Goal: Transaction & Acquisition: Purchase product/service

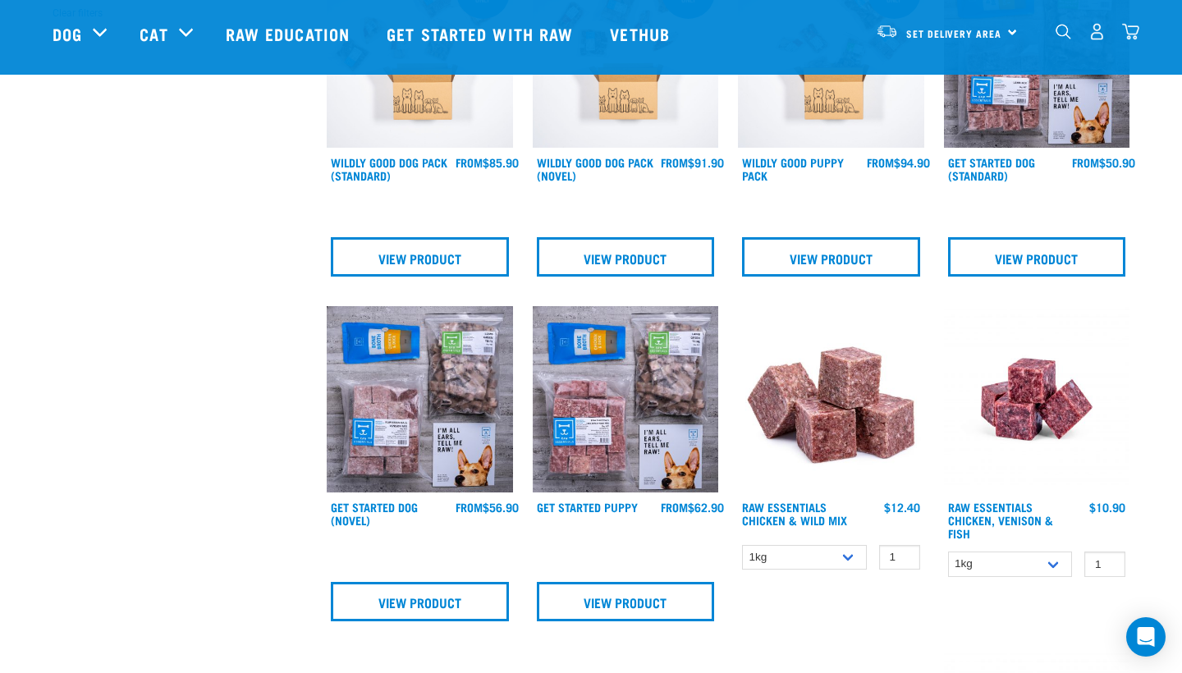
scroll to position [570, 0]
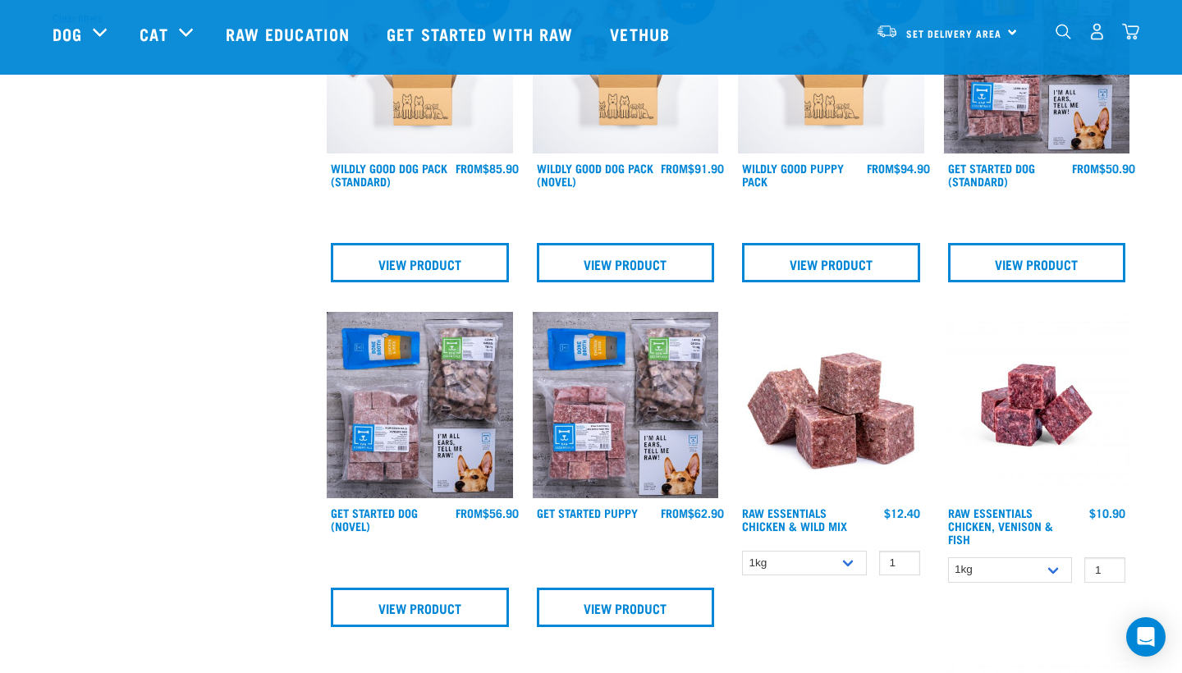
click at [452, 443] on img at bounding box center [420, 405] width 186 height 186
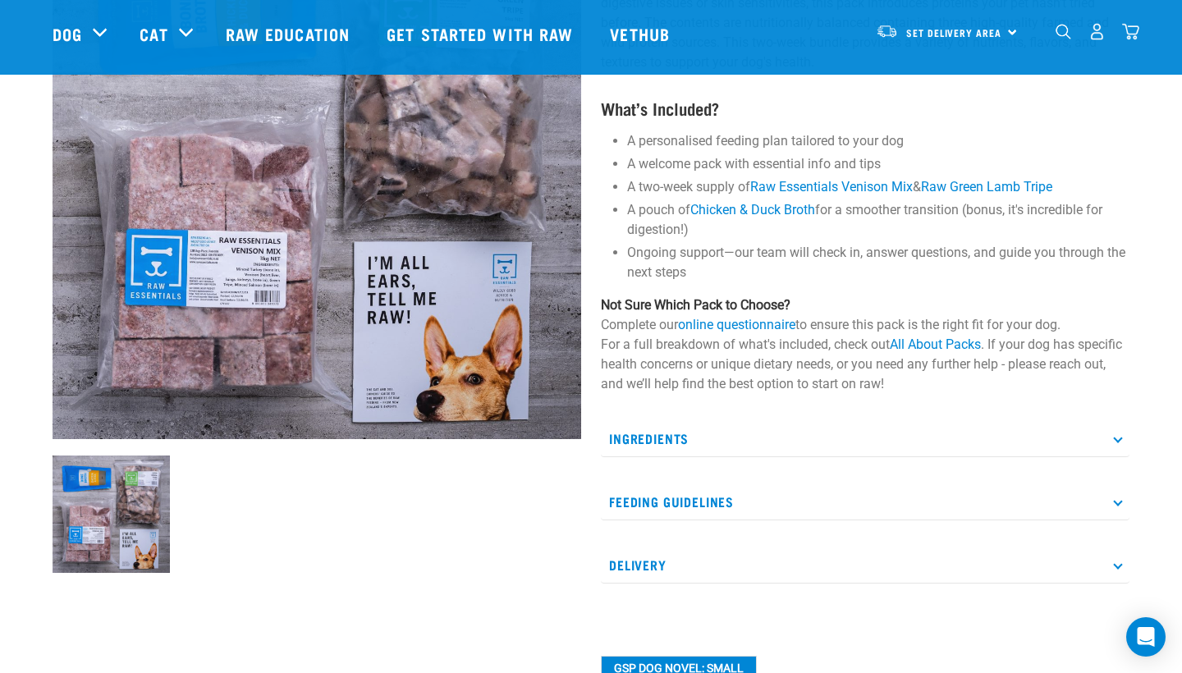
scroll to position [236, 0]
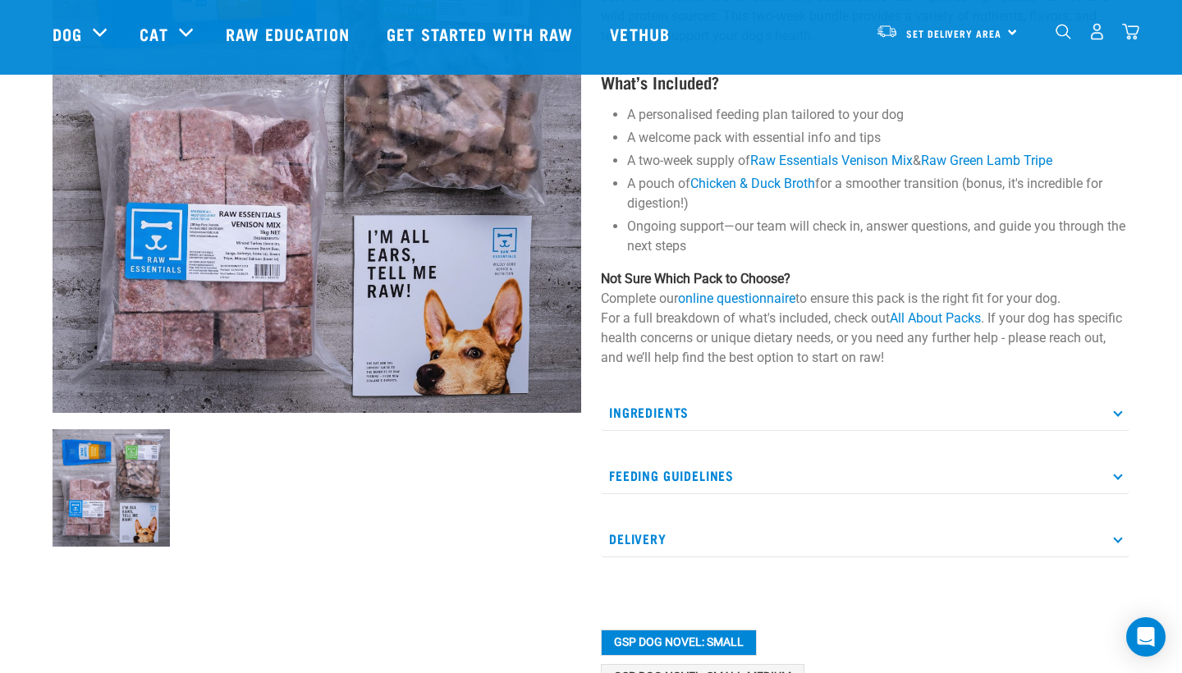
click at [659, 410] on p "Ingredients" at bounding box center [865, 412] width 529 height 37
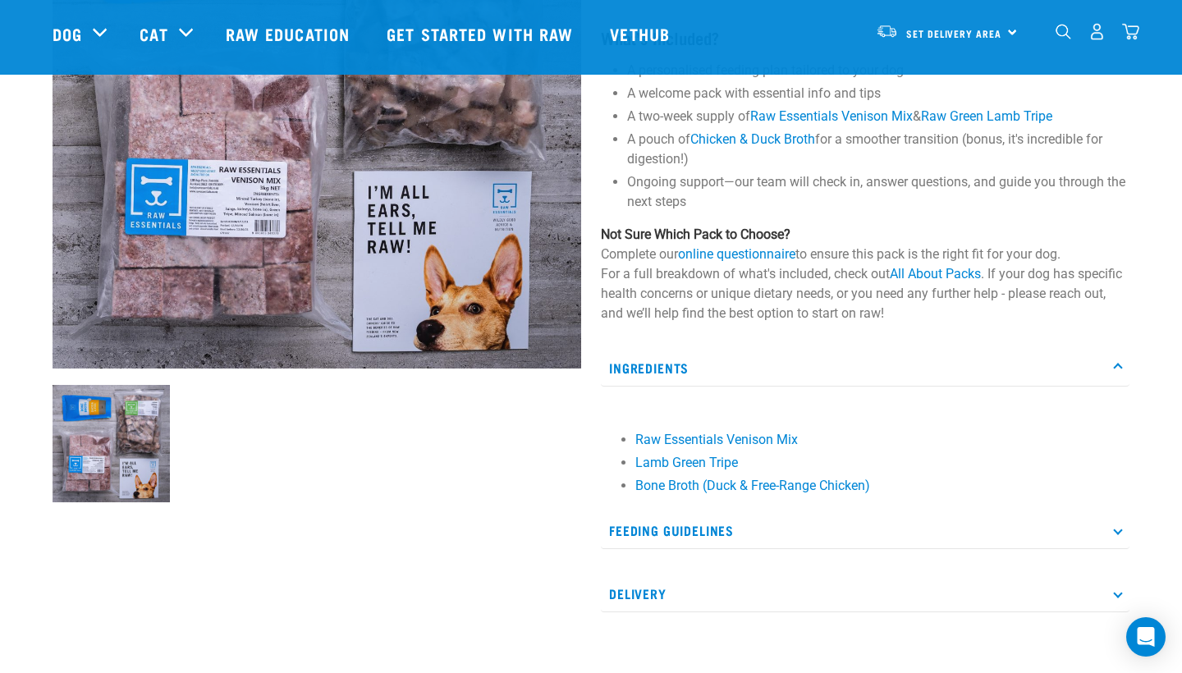
scroll to position [318, 0]
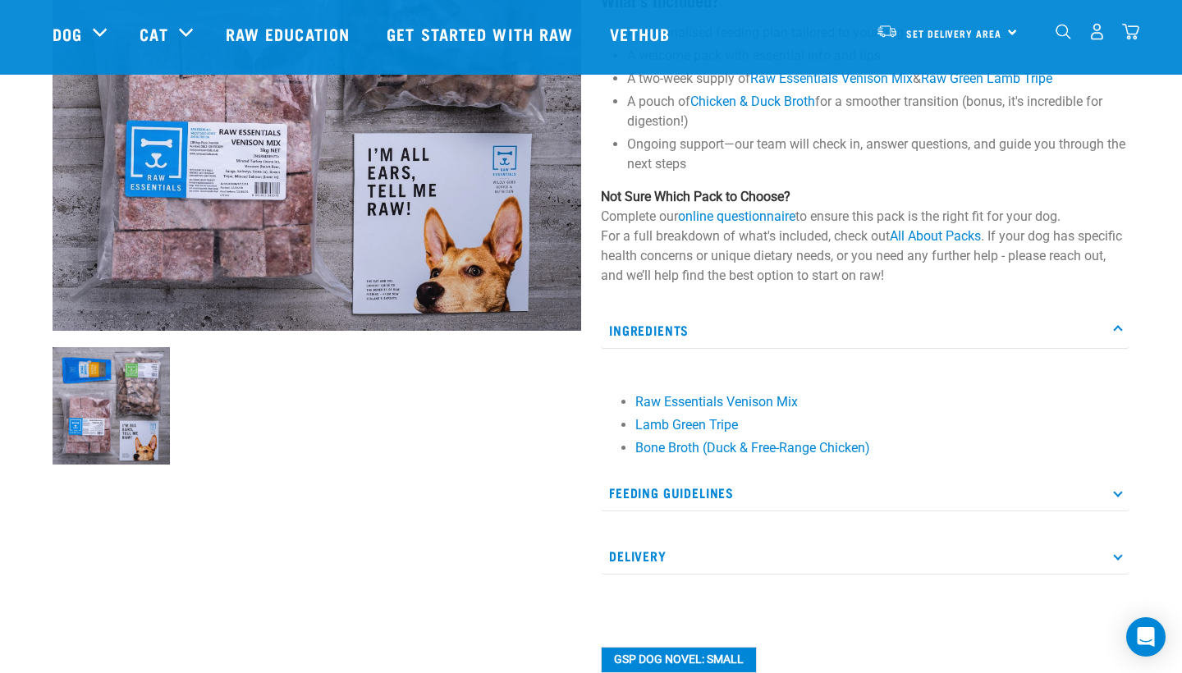
click at [678, 489] on p "Feeding Guidelines" at bounding box center [865, 492] width 529 height 37
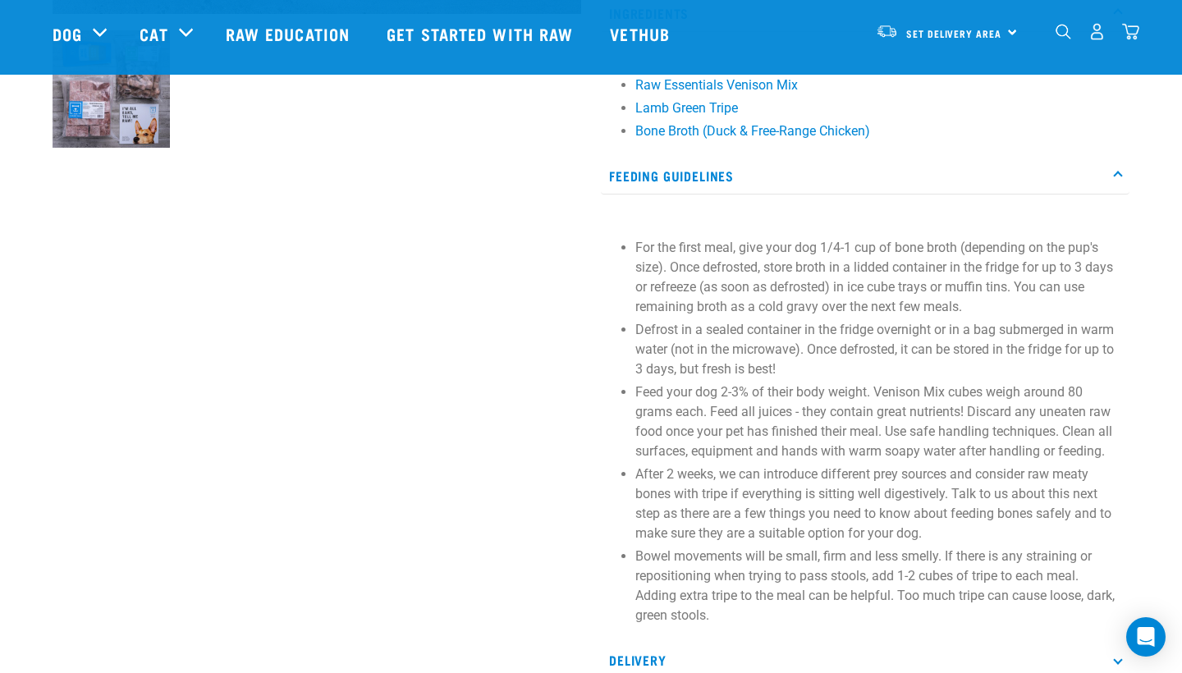
scroll to position [643, 0]
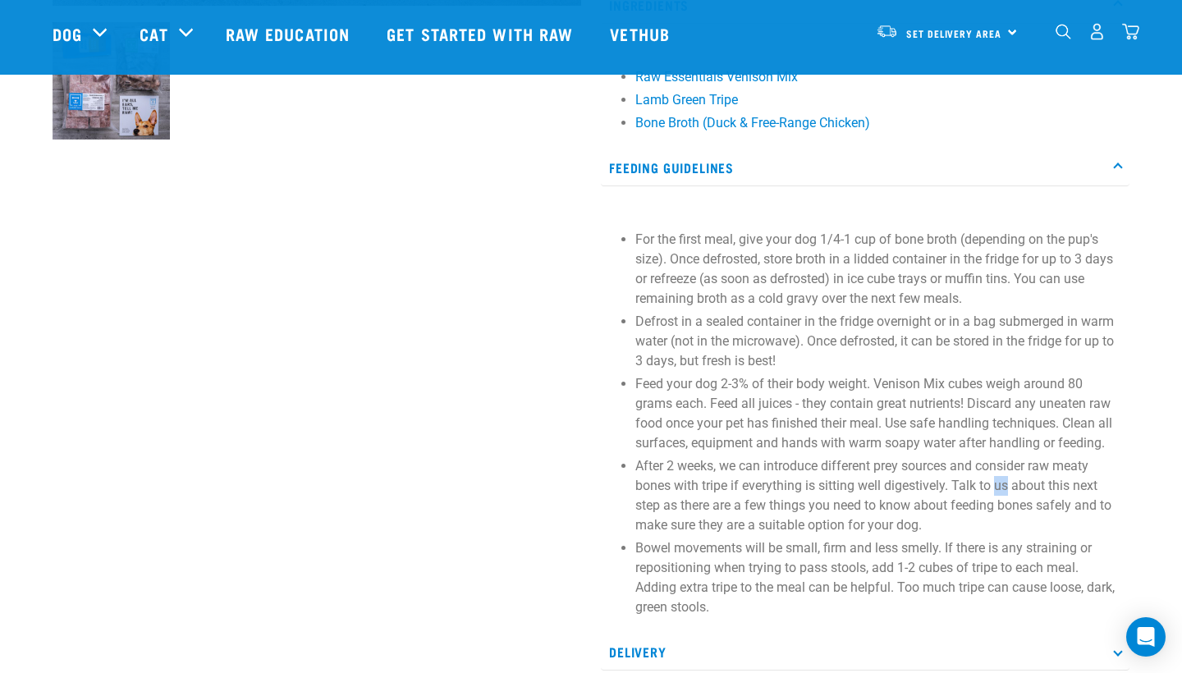
click at [1002, 540] on p "Bowel movements will be small, firm and less smelly. If there is any straining …" at bounding box center [878, 577] width 486 height 79
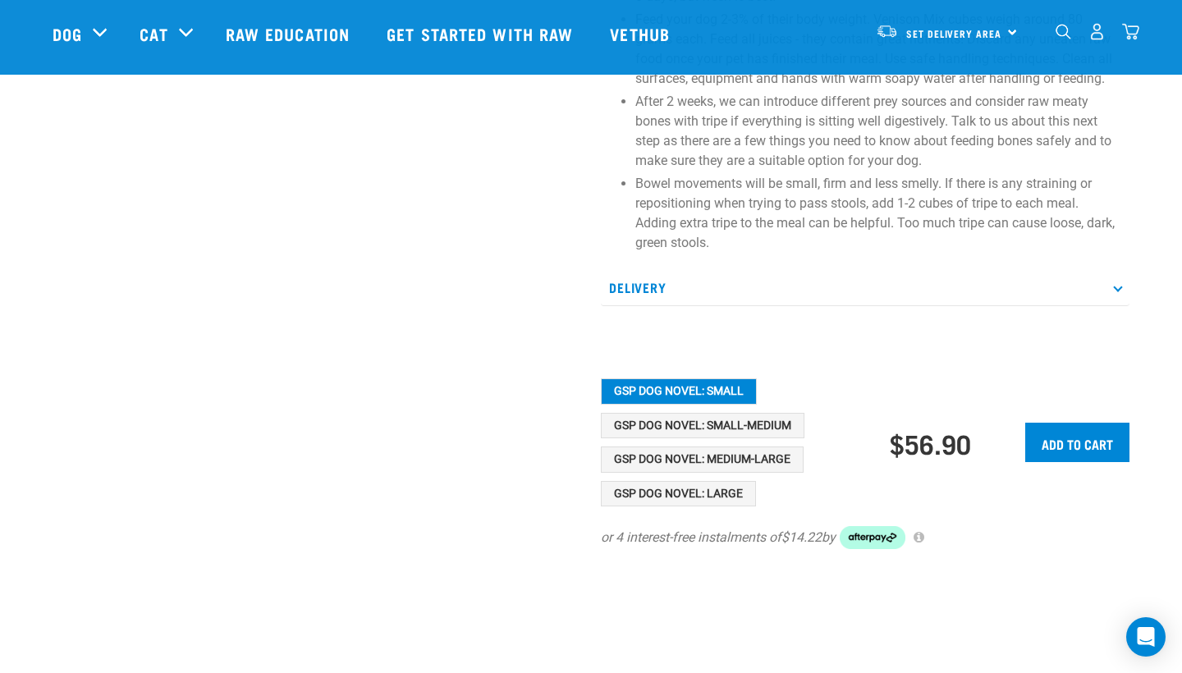
scroll to position [1034, 0]
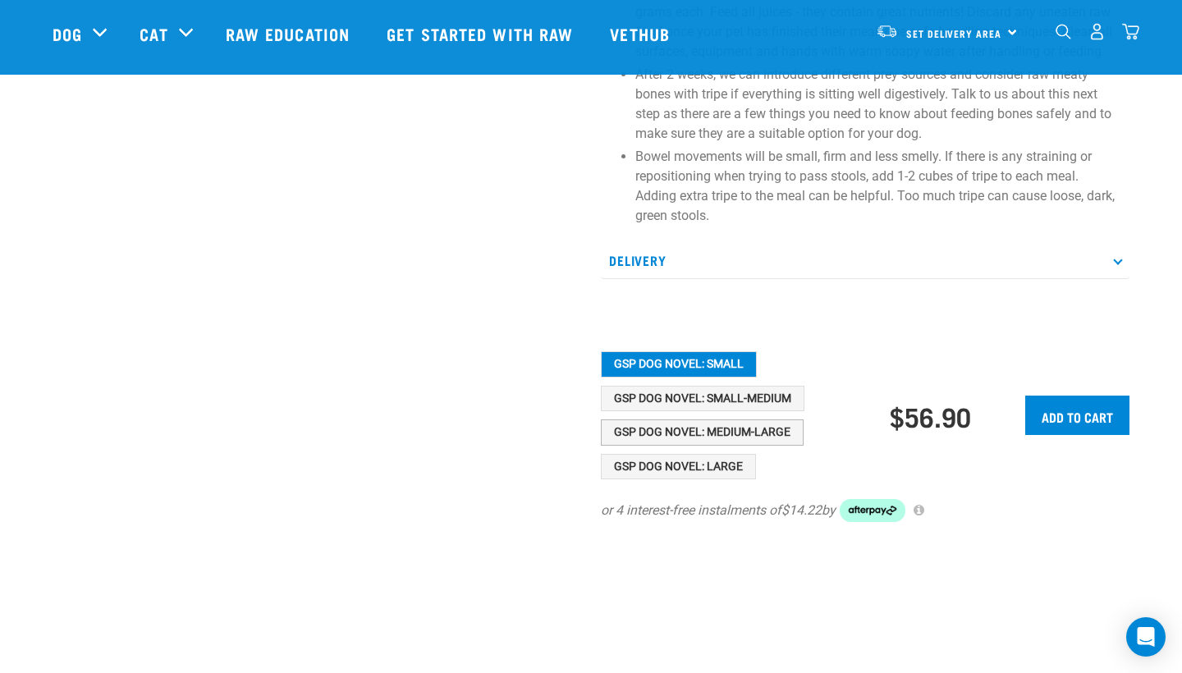
click at [704, 437] on button "GSP Dog Novel: Medium-Large" at bounding box center [702, 432] width 203 height 26
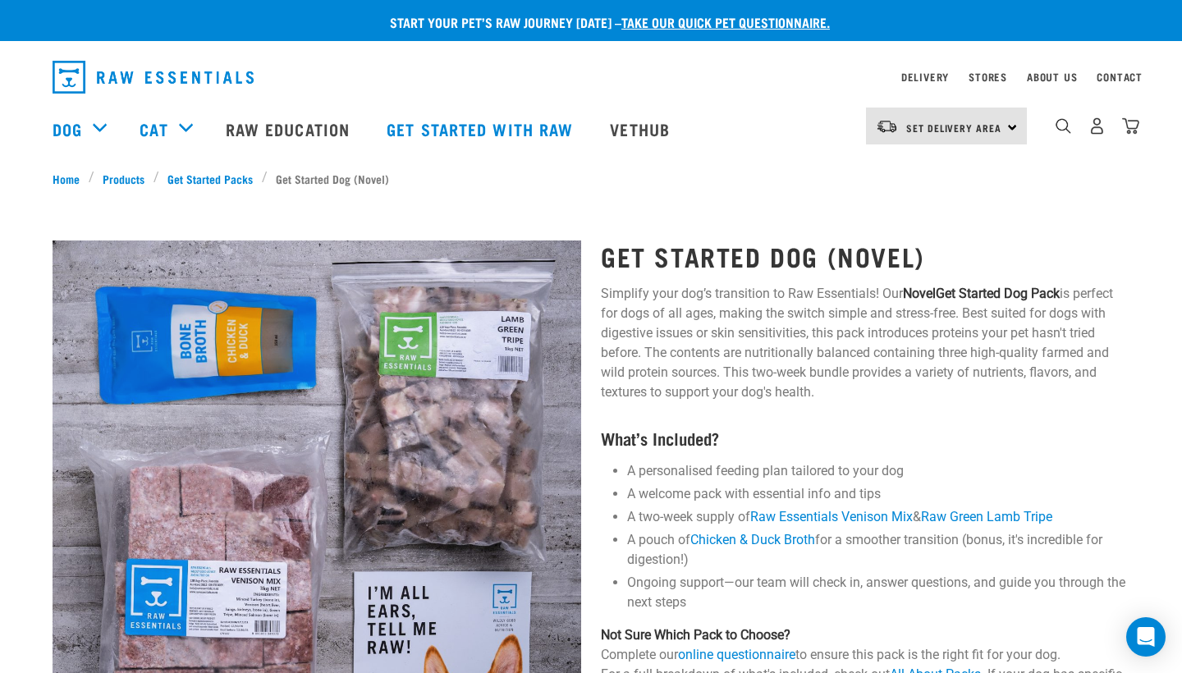
scroll to position [0, 0]
click at [676, 129] on link "Vethub" at bounding box center [641, 129] width 97 height 66
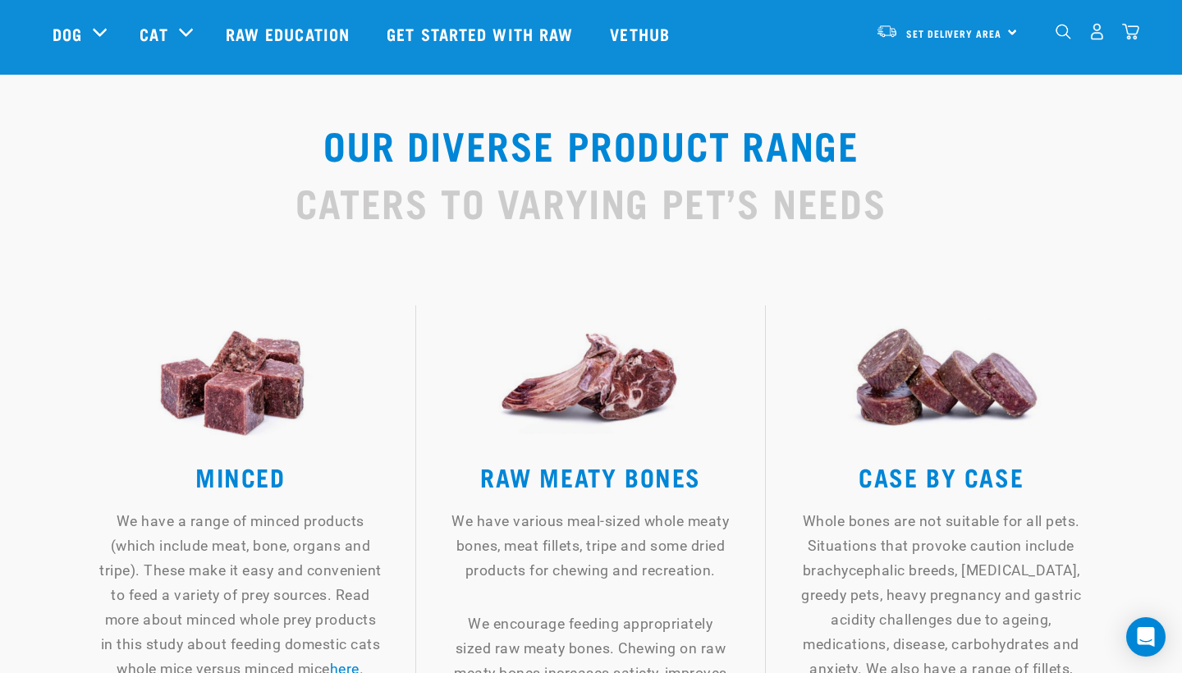
scroll to position [1926, 0]
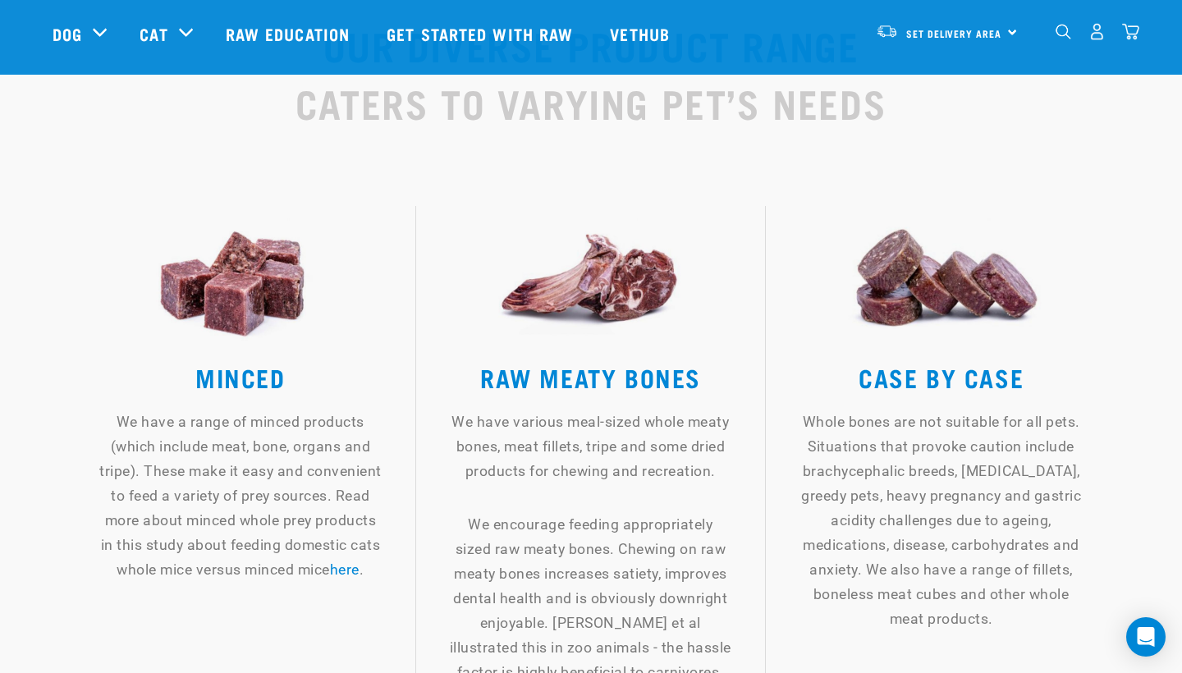
click at [621, 256] on img at bounding box center [591, 278] width 284 height 145
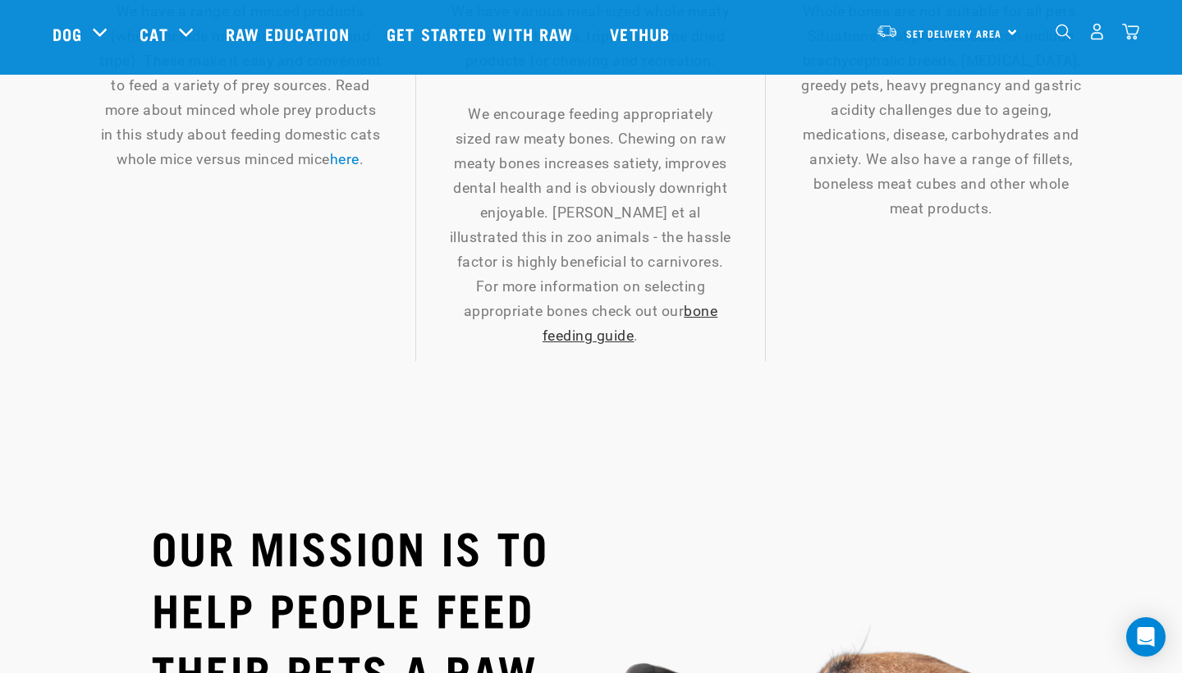
scroll to position [2302, 0]
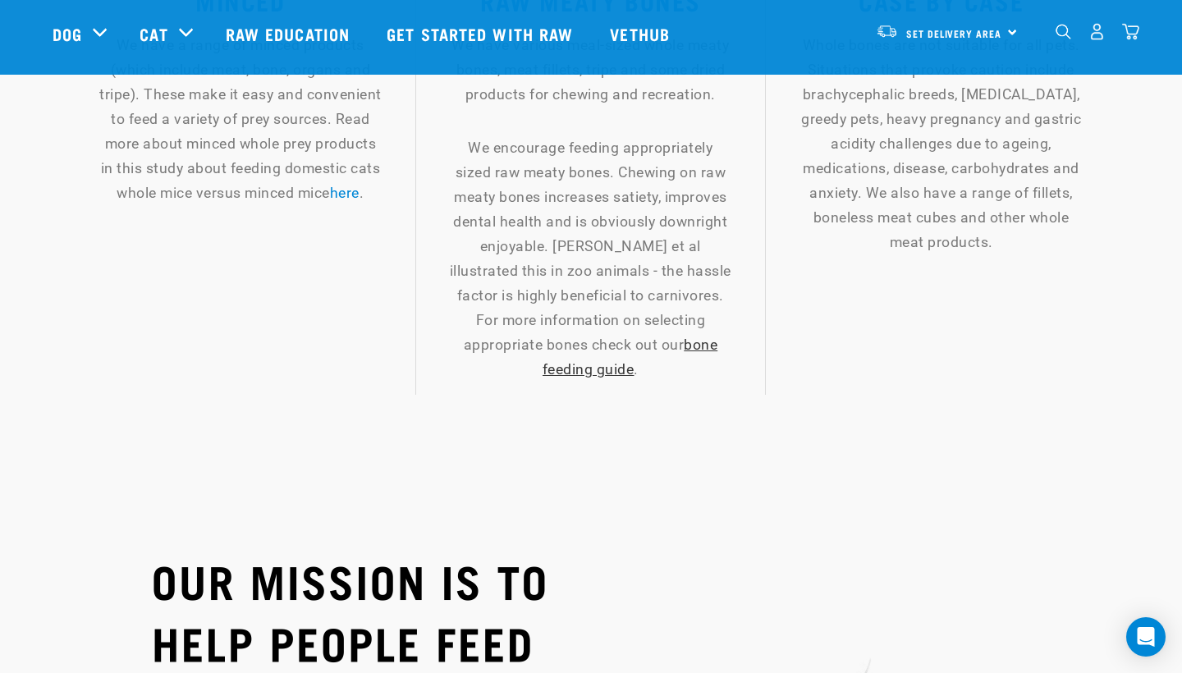
click at [660, 342] on link "bone feeding guide" at bounding box center [630, 357] width 175 height 41
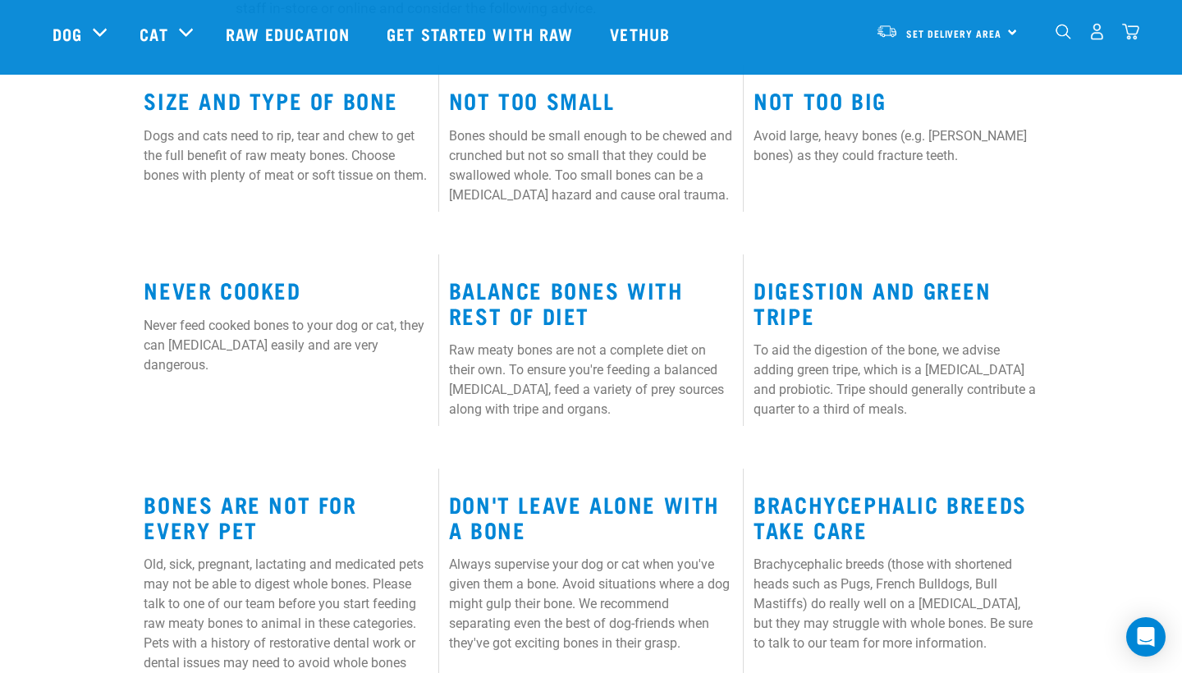
scroll to position [823, 0]
